Goal: Navigation & Orientation: Find specific page/section

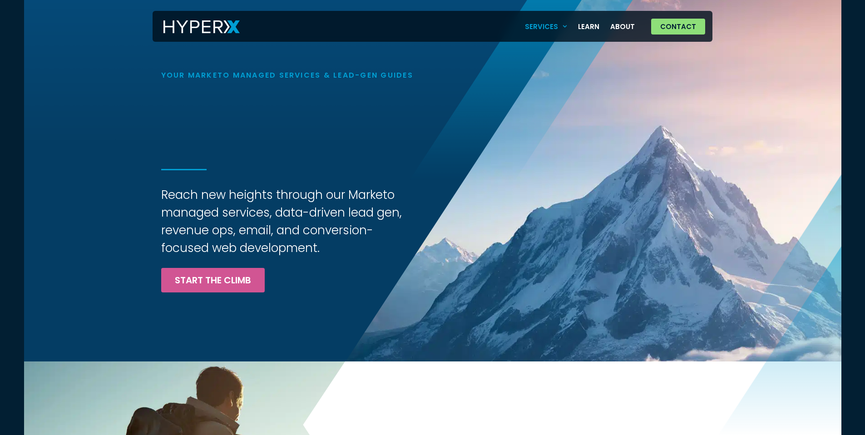
click at [554, 25] on link "Services" at bounding box center [546, 26] width 54 height 19
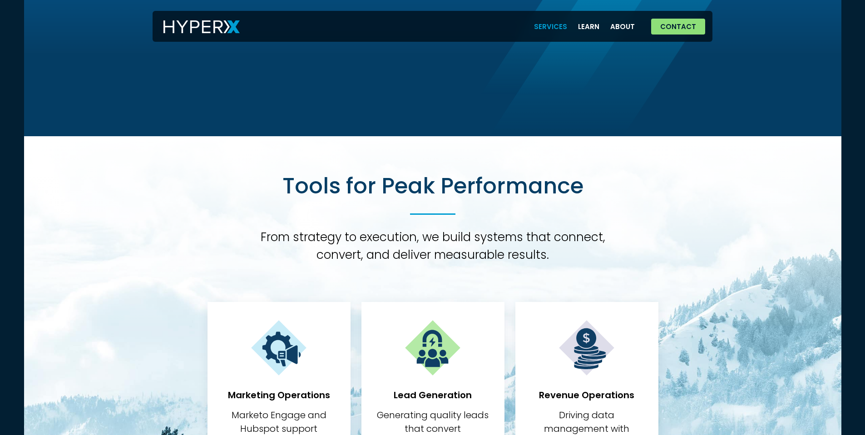
click at [562, 21] on link "Services" at bounding box center [550, 26] width 44 height 19
